Goal: Information Seeking & Learning: Learn about a topic

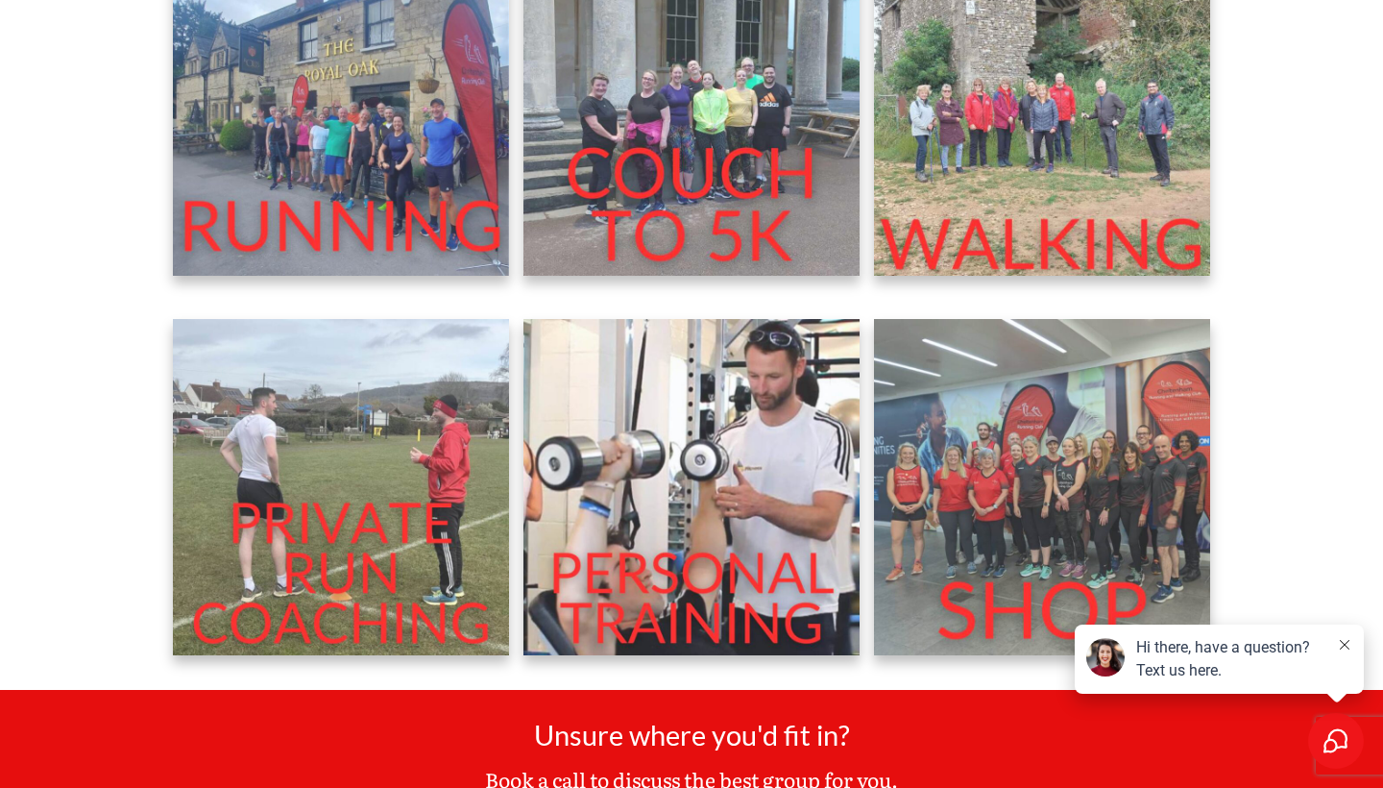
scroll to position [773, 0]
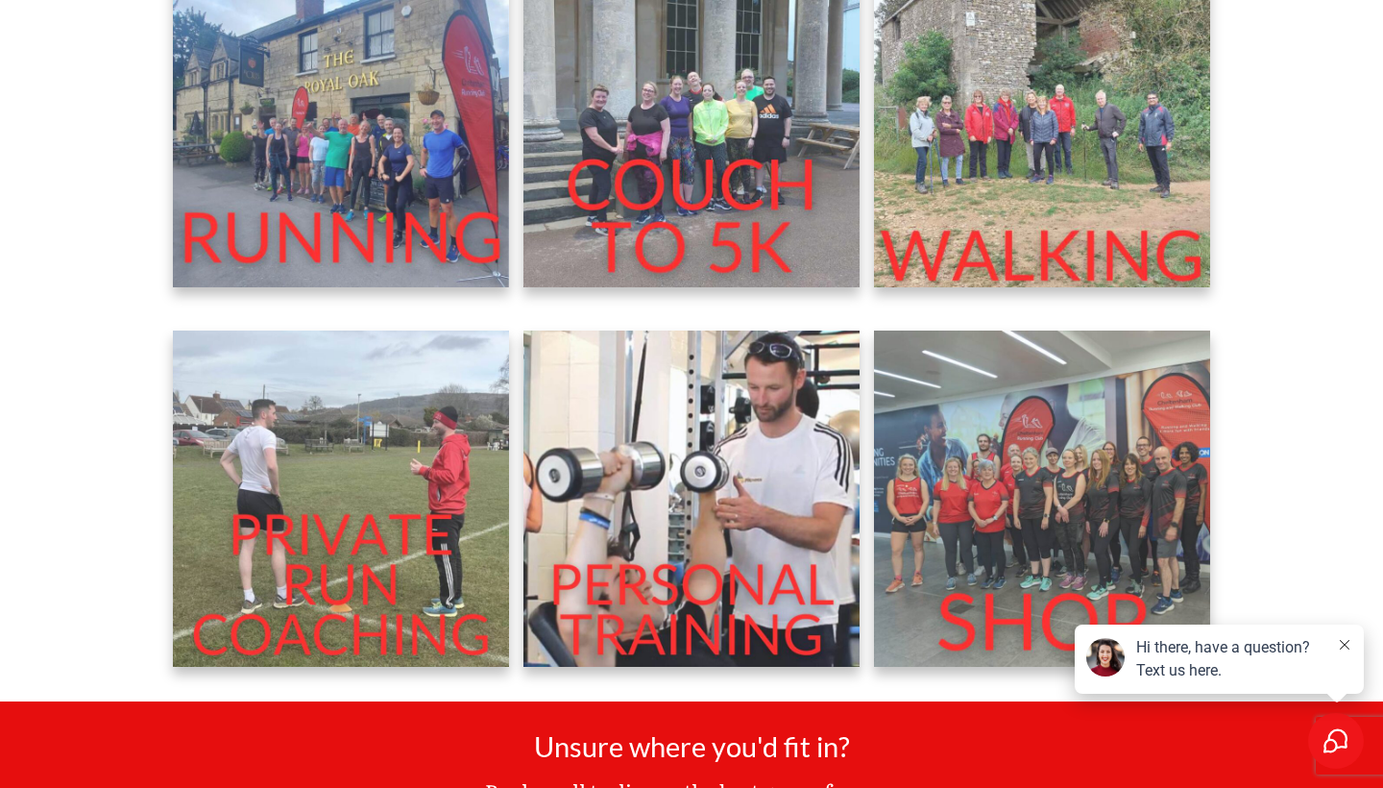
click at [396, 217] on img at bounding box center [341, 119] width 336 height 336
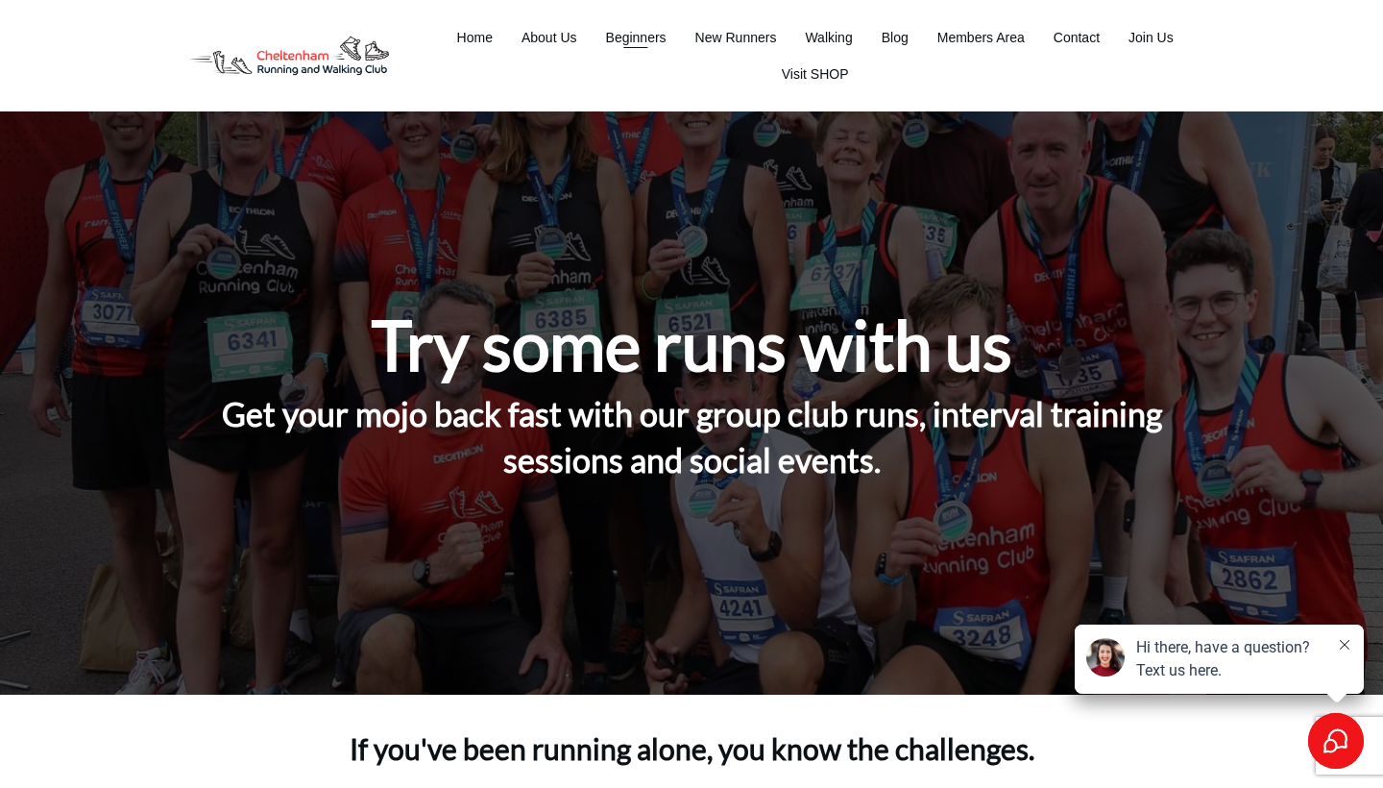
click at [633, 34] on span "Beginners" at bounding box center [636, 37] width 61 height 27
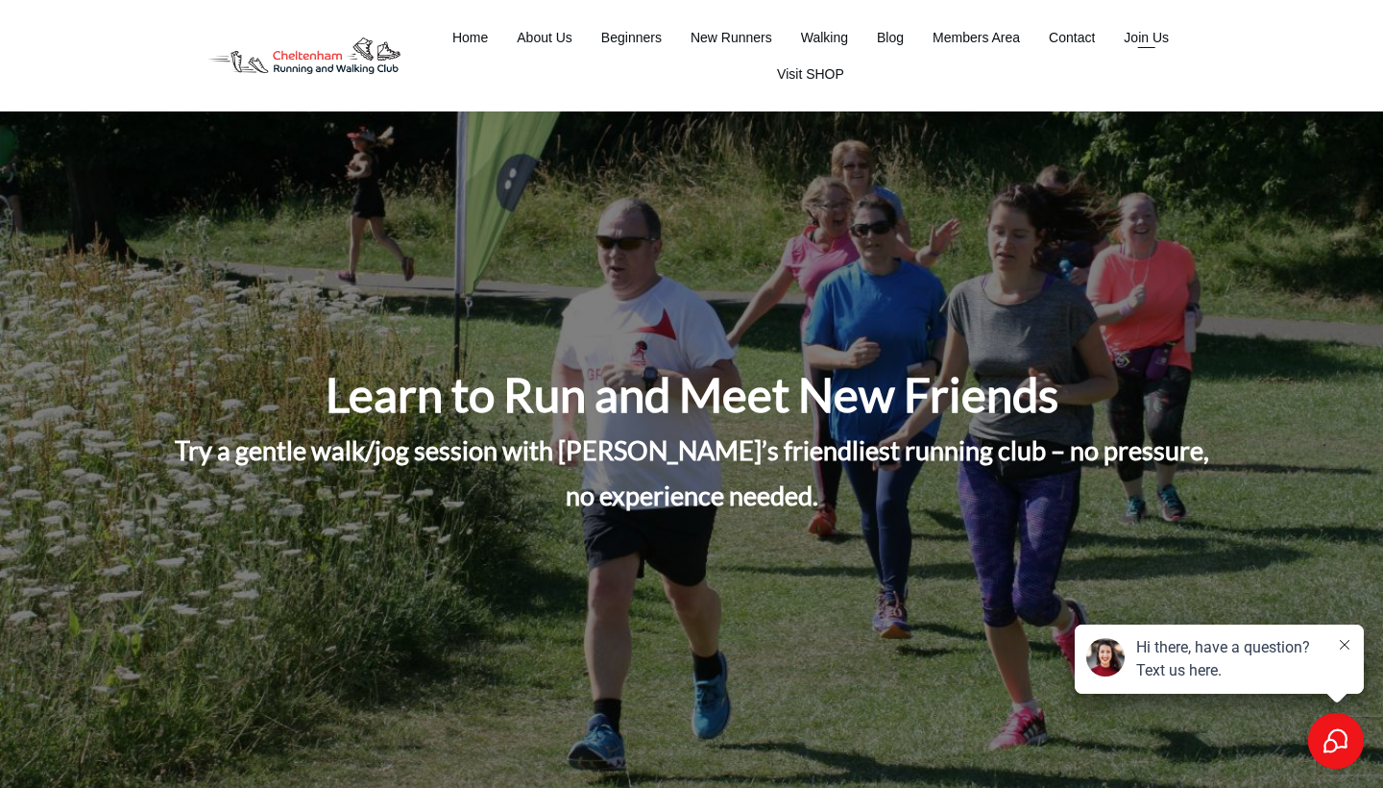
click at [1129, 37] on span "Join Us" at bounding box center [1146, 37] width 45 height 27
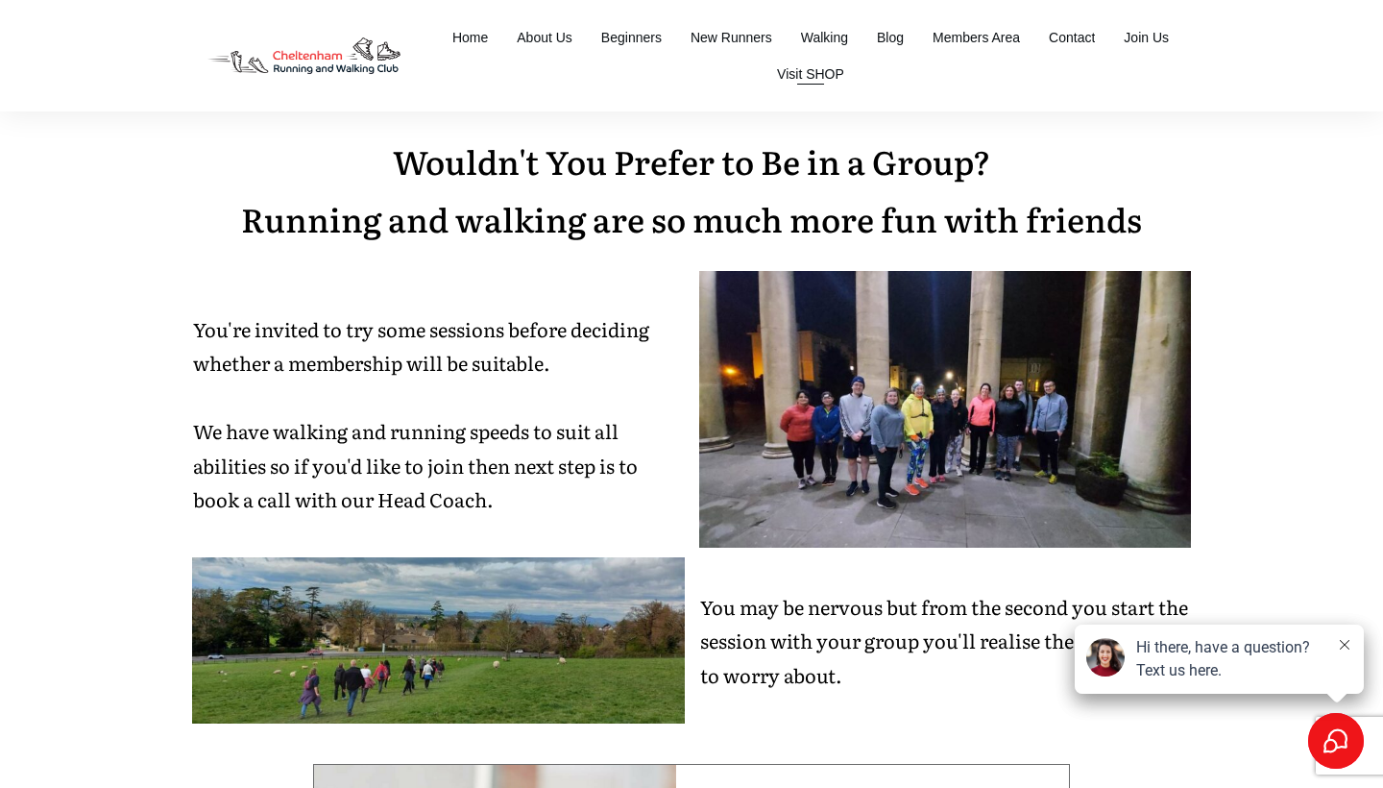
click at [828, 75] on span "Visit SHOP" at bounding box center [810, 74] width 67 height 27
click at [706, 42] on span "New Runners" at bounding box center [732, 37] width 82 height 27
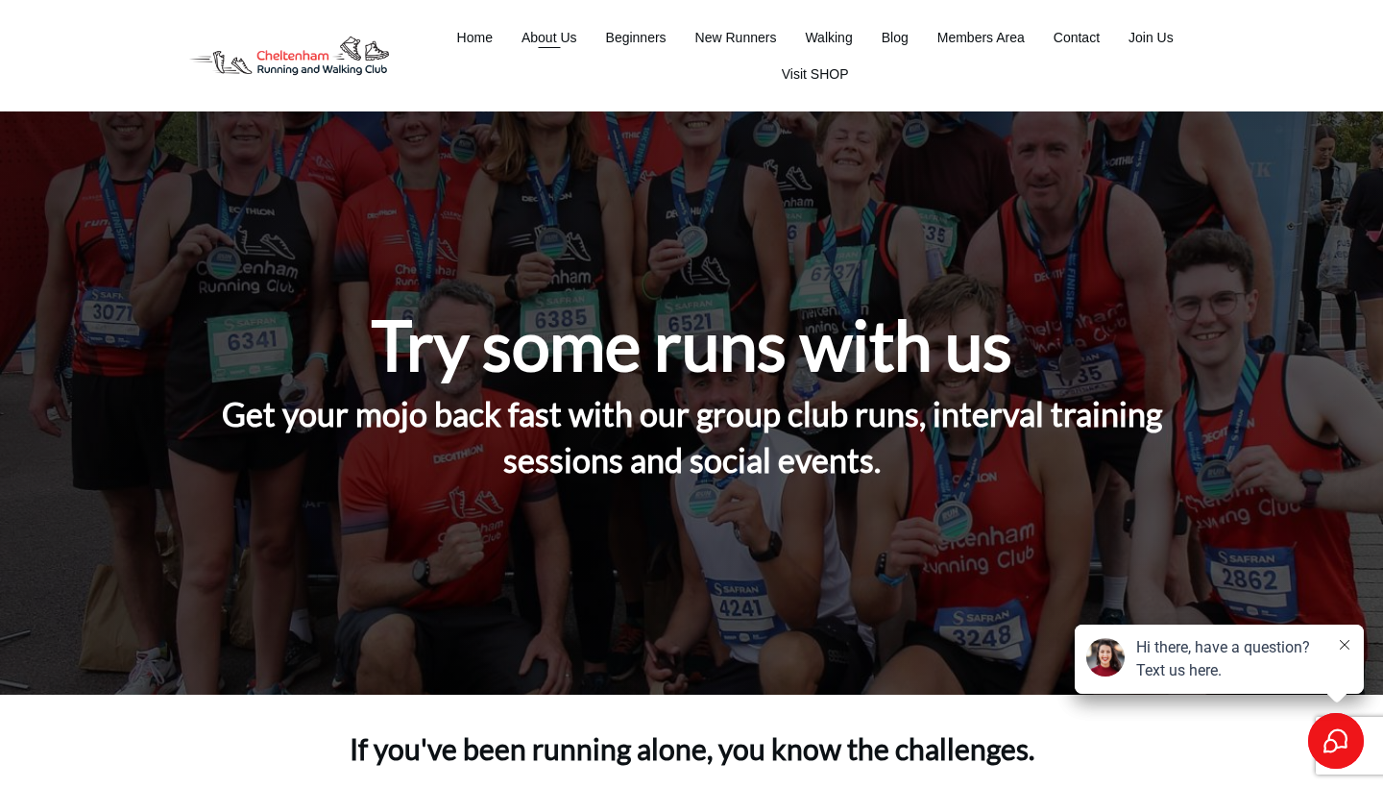
click at [571, 41] on span "About Us" at bounding box center [550, 37] width 56 height 27
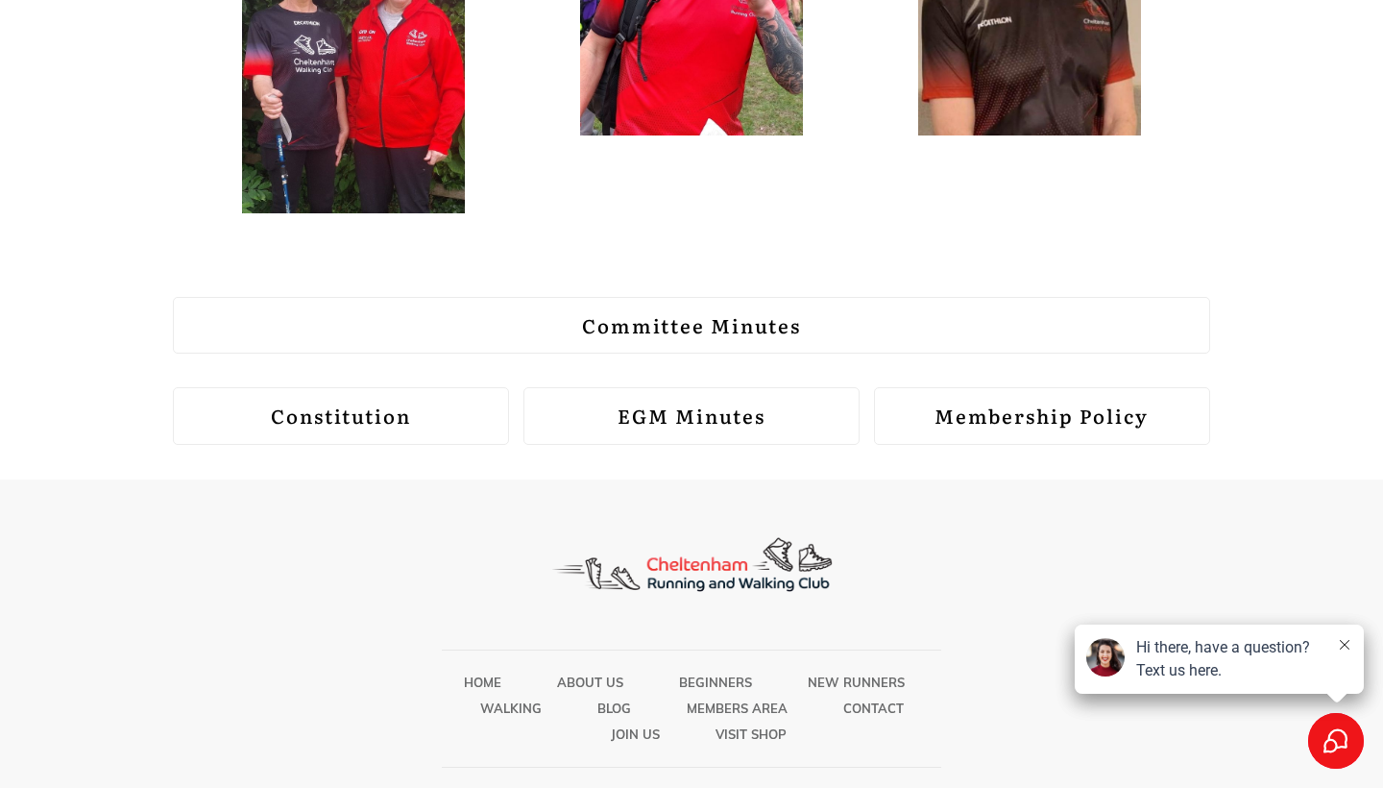
scroll to position [2411, 0]
click at [620, 722] on span "Join Us" at bounding box center [635, 734] width 49 height 25
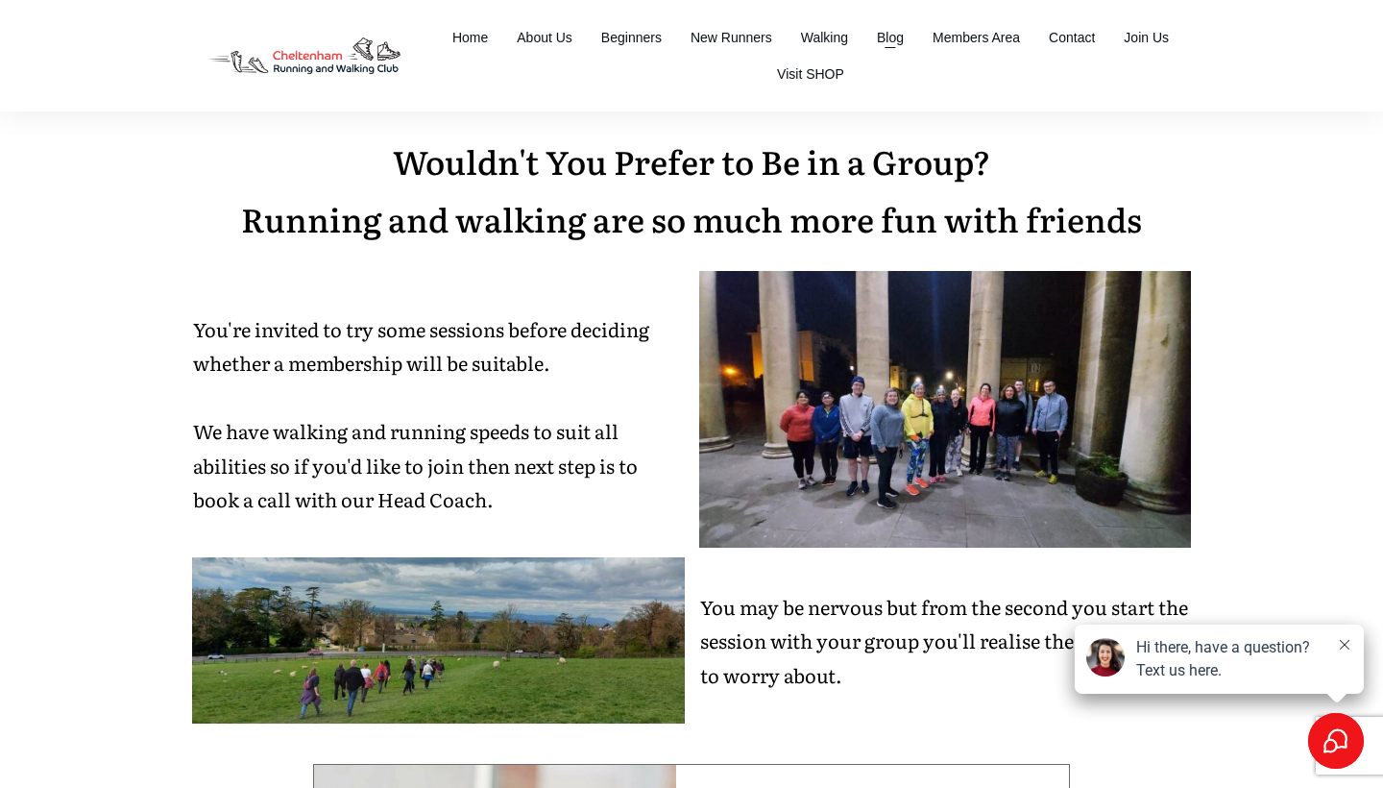
click at [884, 37] on span "Blog" at bounding box center [890, 37] width 27 height 27
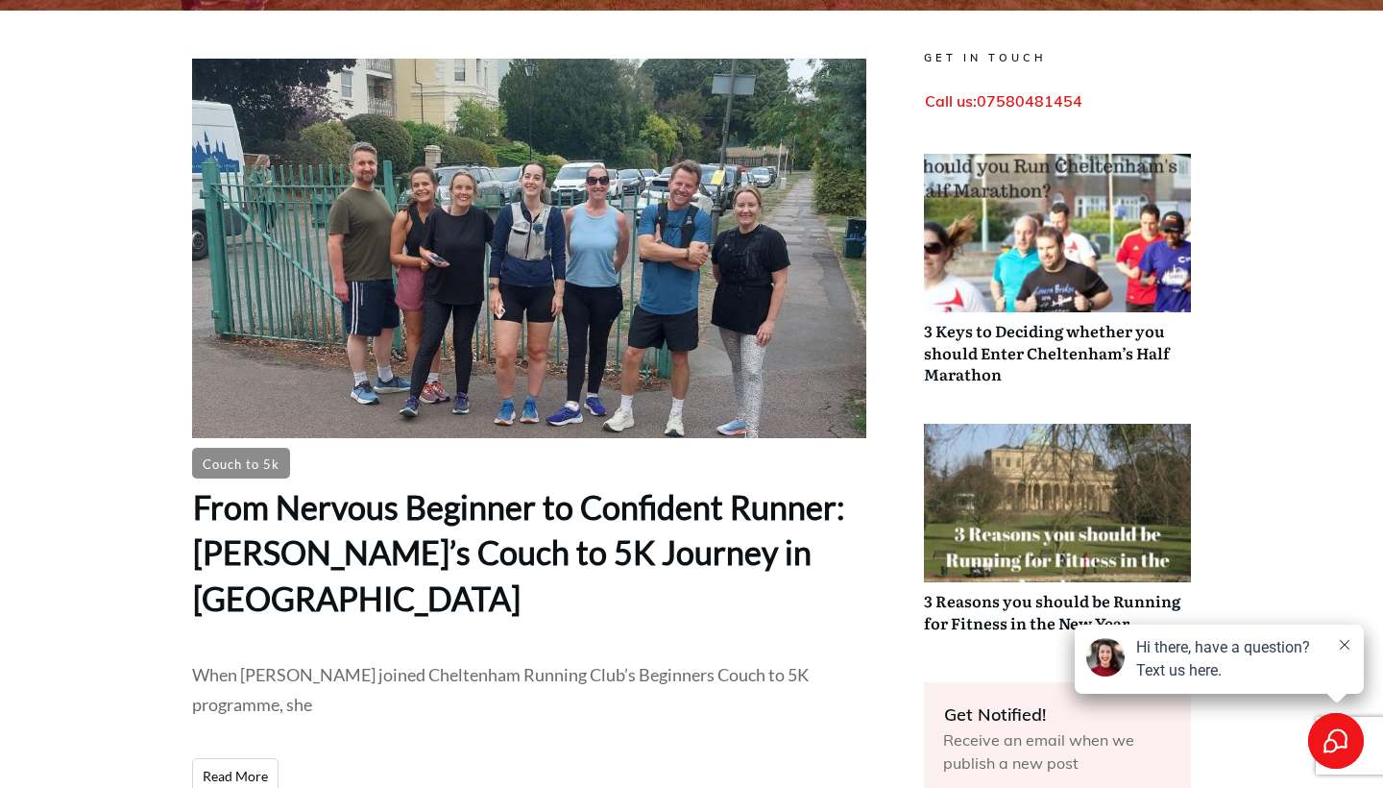
scroll to position [504, 0]
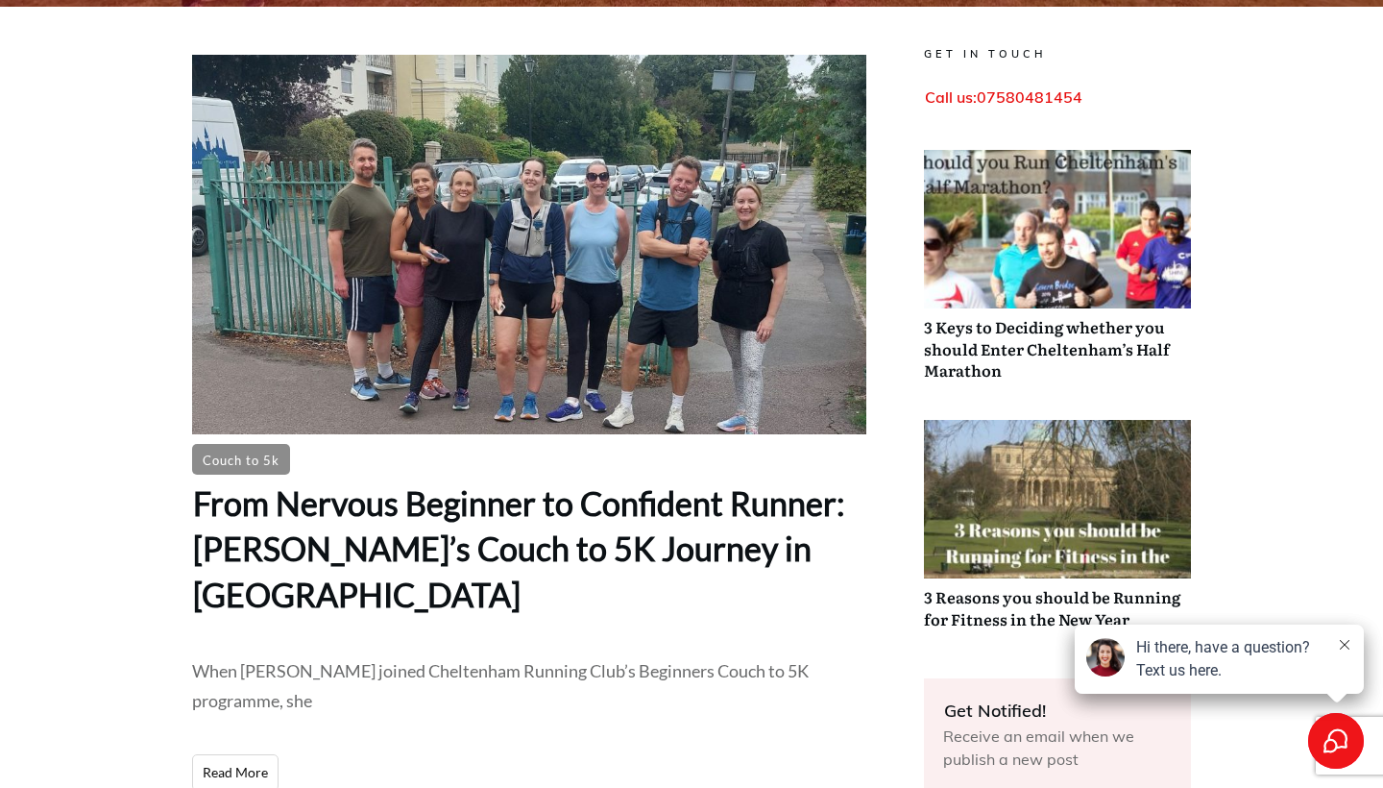
click at [578, 507] on span "From Nervous Beginner to Confident Runner: [PERSON_NAME]’s Couch to 5K Journey …" at bounding box center [519, 548] width 652 height 131
click at [269, 754] on link "Read More" at bounding box center [235, 772] width 86 height 37
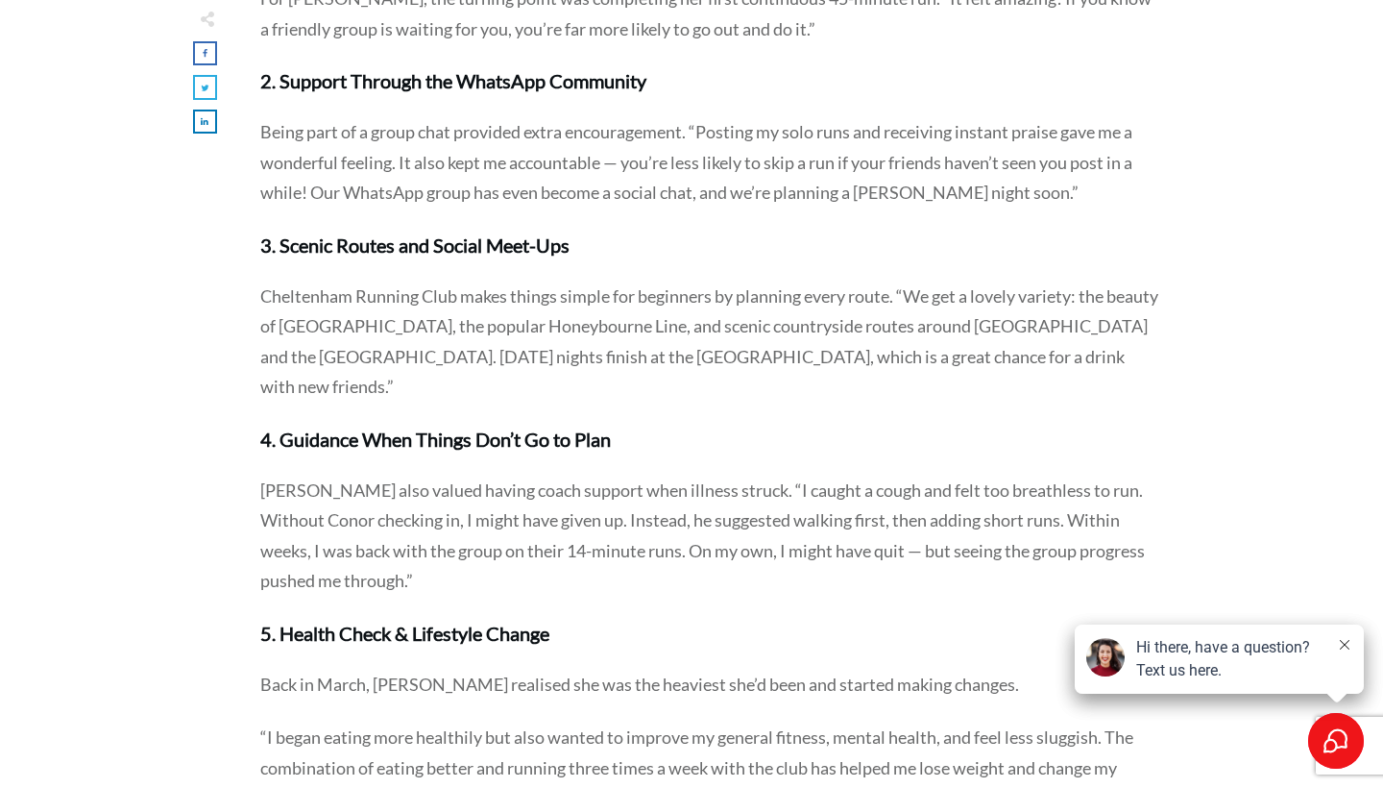
scroll to position [1039, 0]
